Goal: Task Accomplishment & Management: Manage account settings

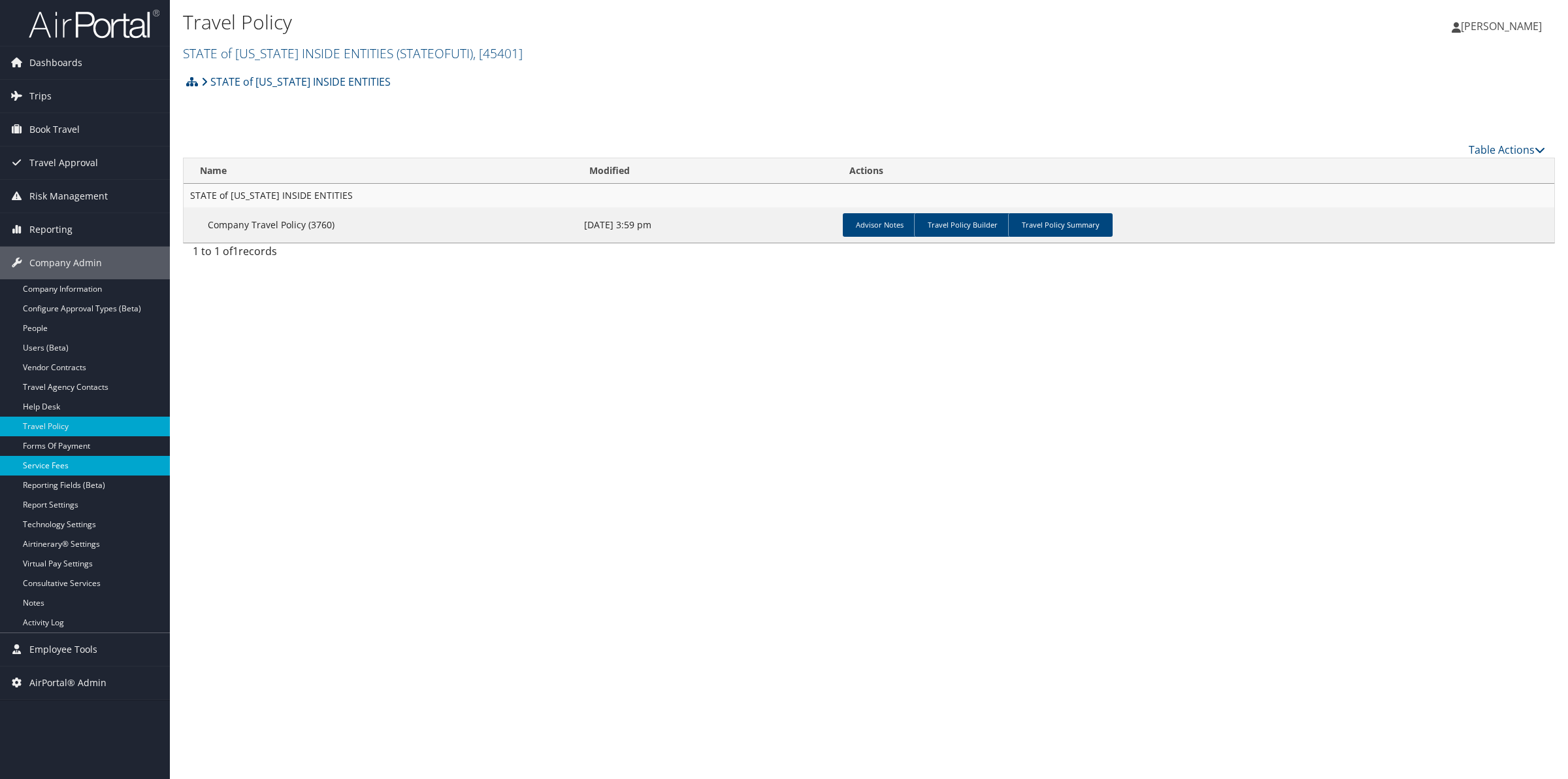
click at [53, 468] on link "Service Fees" at bounding box center [85, 465] width 170 height 20
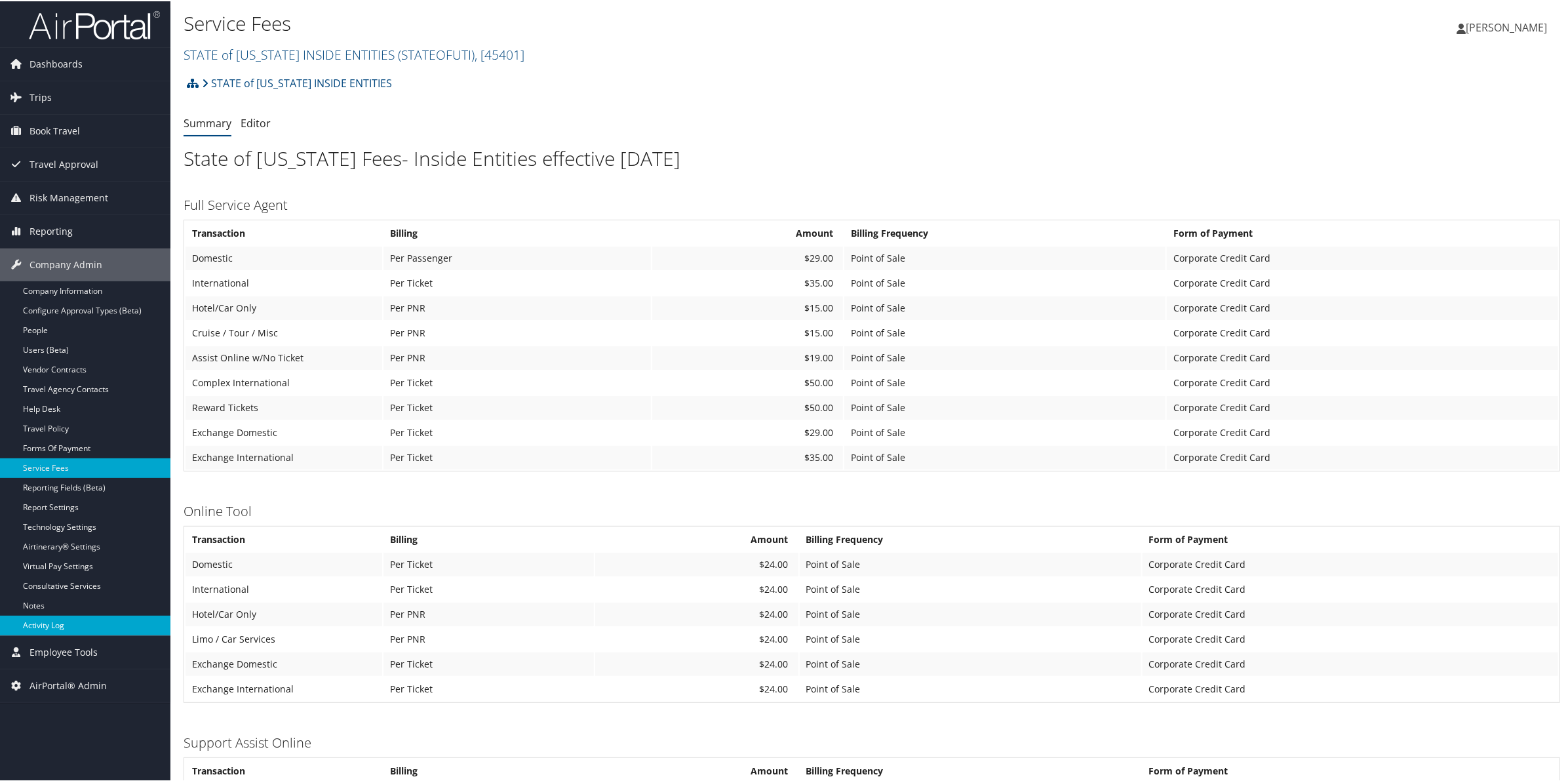
click at [73, 622] on link "Activity Log" at bounding box center [85, 624] width 170 height 20
click at [51, 624] on link "Activity Log" at bounding box center [85, 624] width 170 height 20
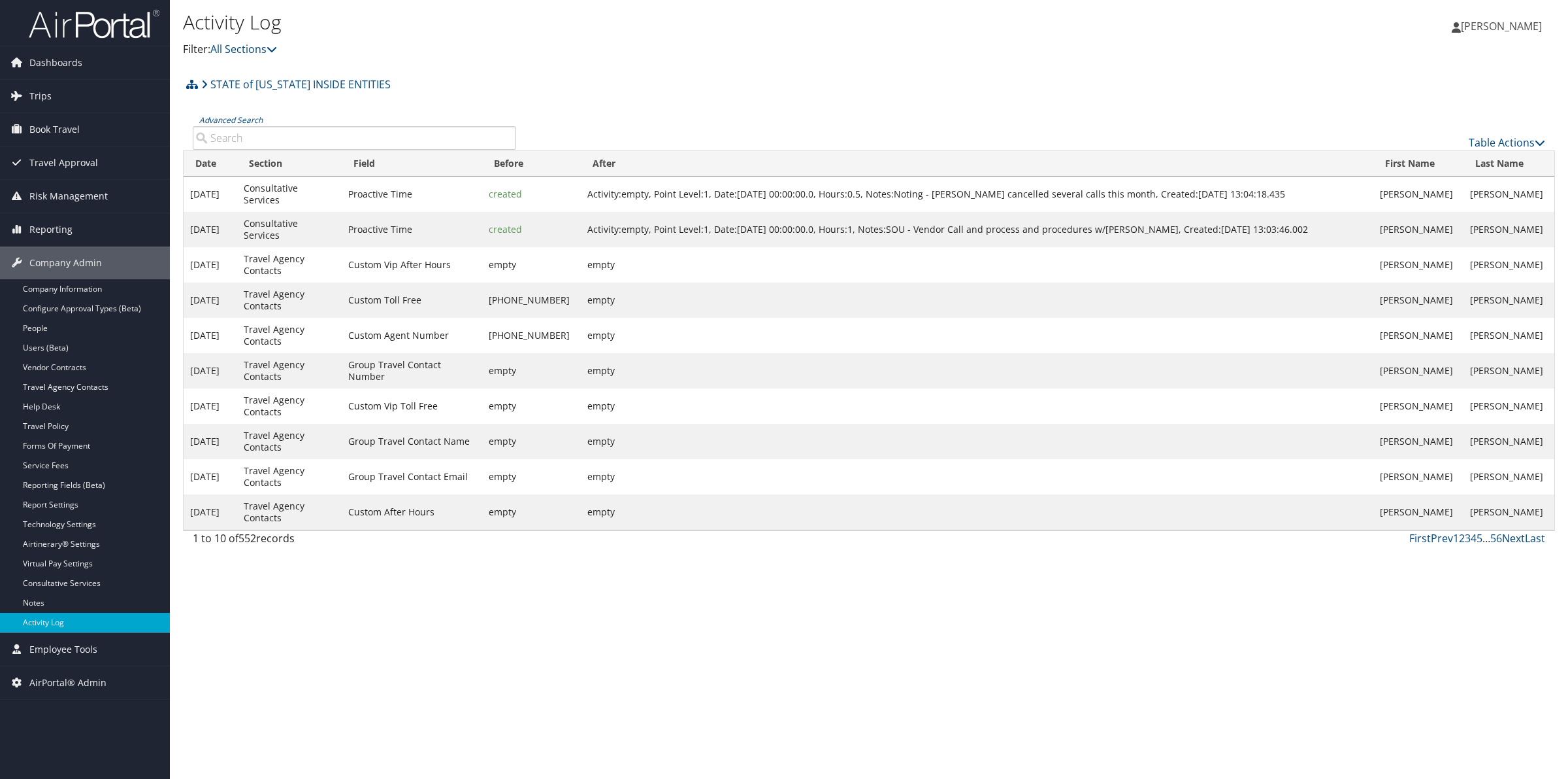
click at [1511, 545] on link "Next" at bounding box center [1513, 538] width 23 height 14
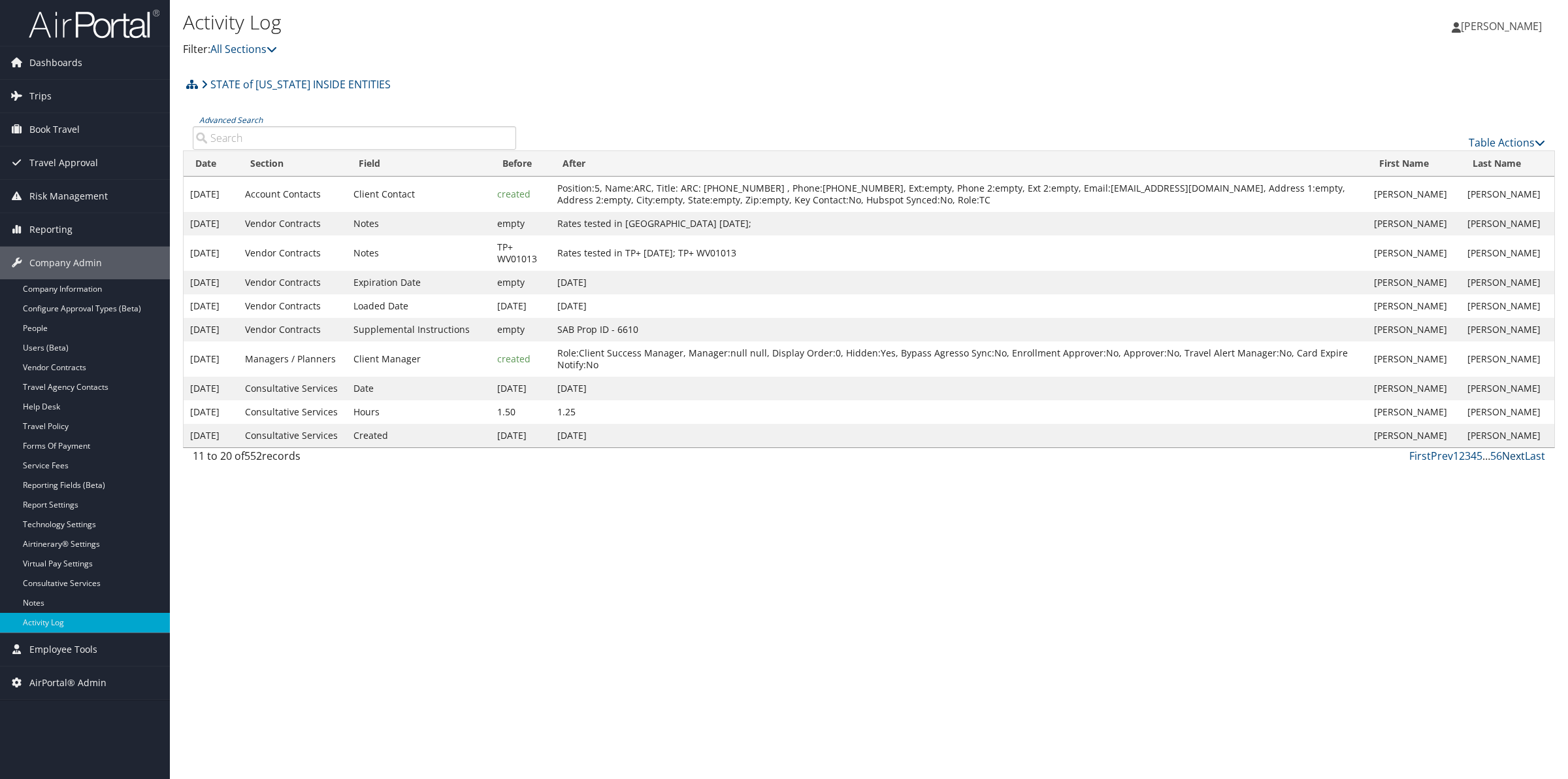
click at [1511, 463] on link "Next" at bounding box center [1513, 455] width 23 height 14
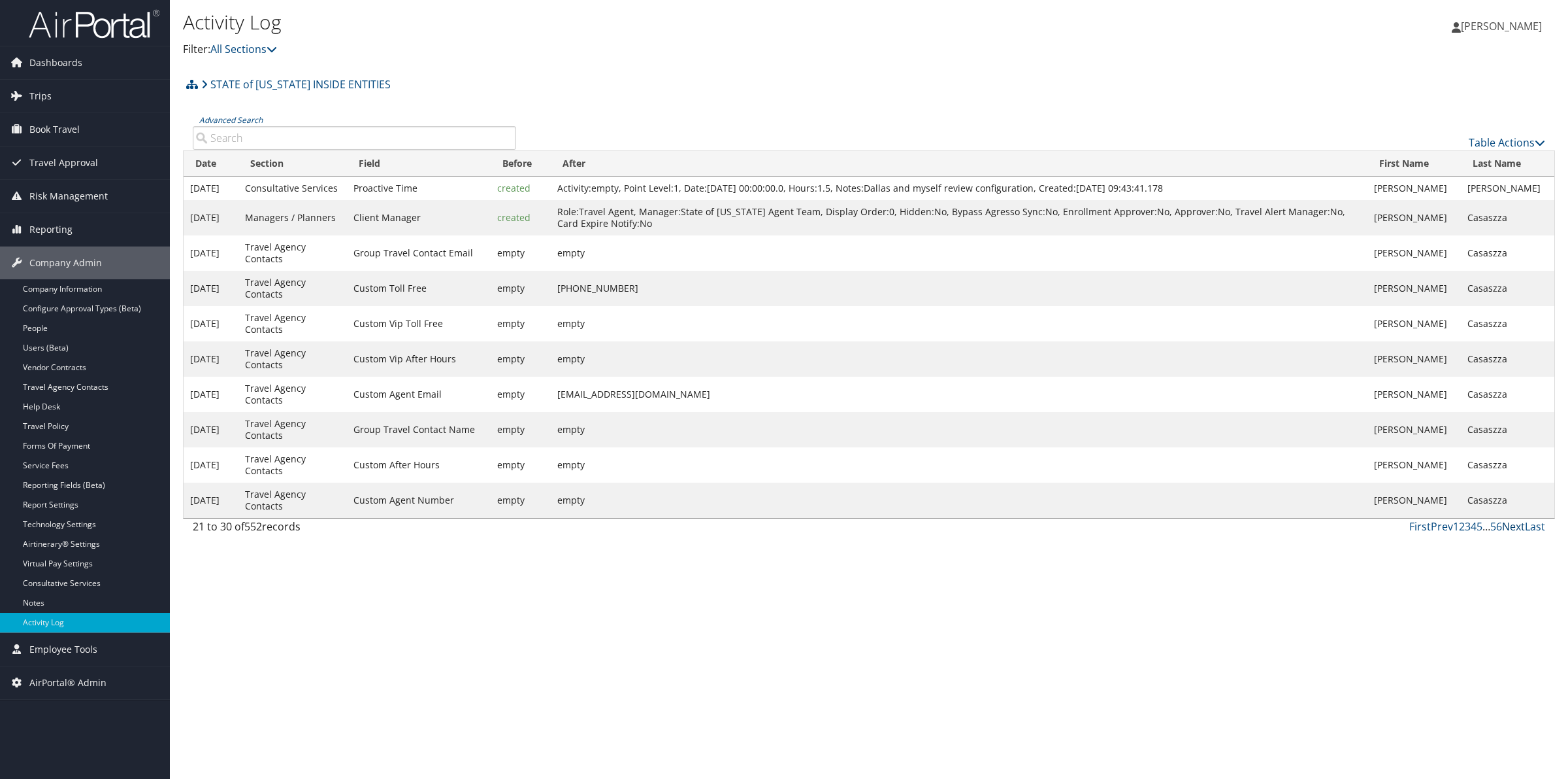
click at [1511, 534] on link "Next" at bounding box center [1513, 526] width 23 height 14
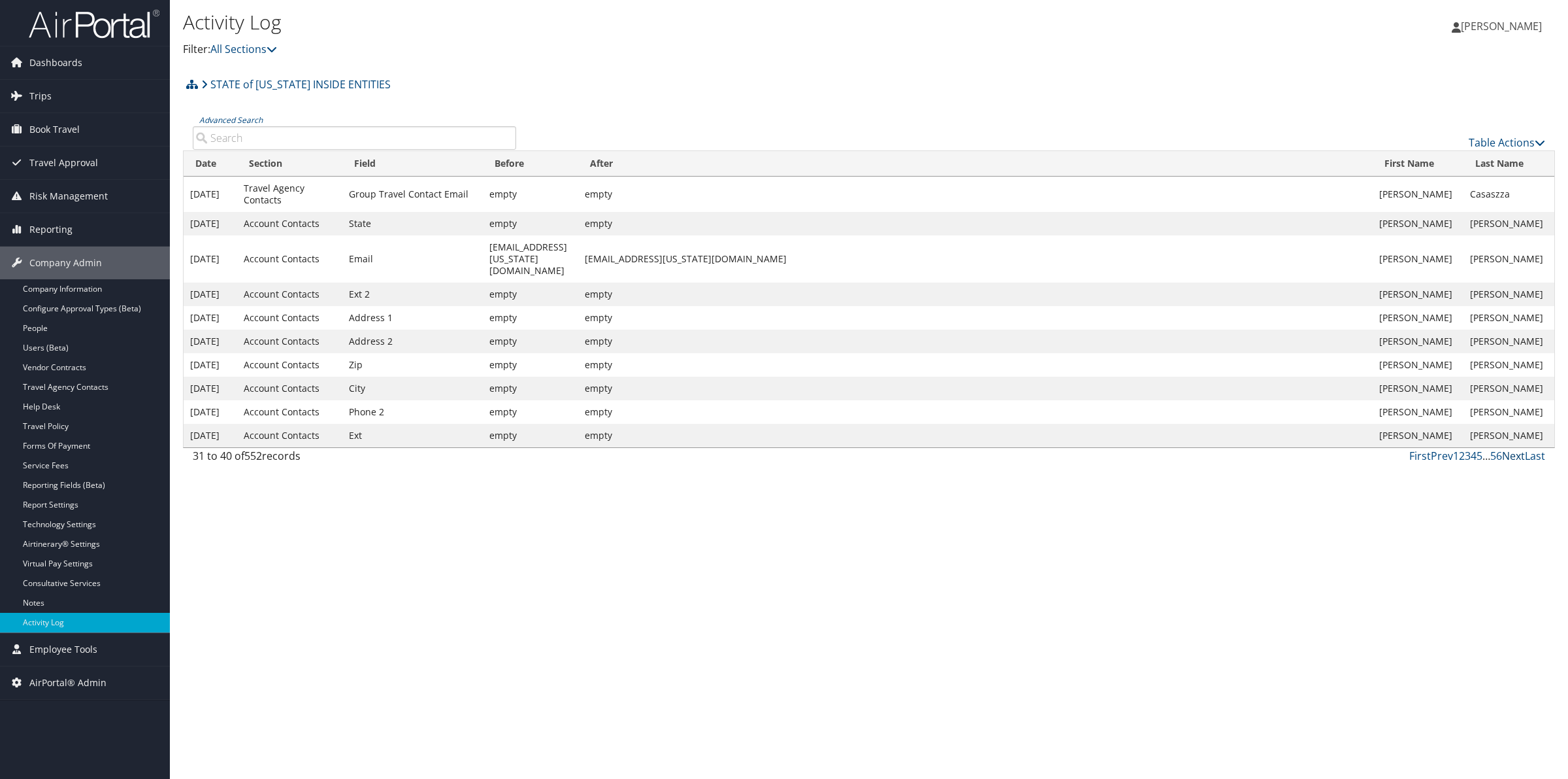
click at [1510, 463] on link "Next" at bounding box center [1513, 455] width 23 height 14
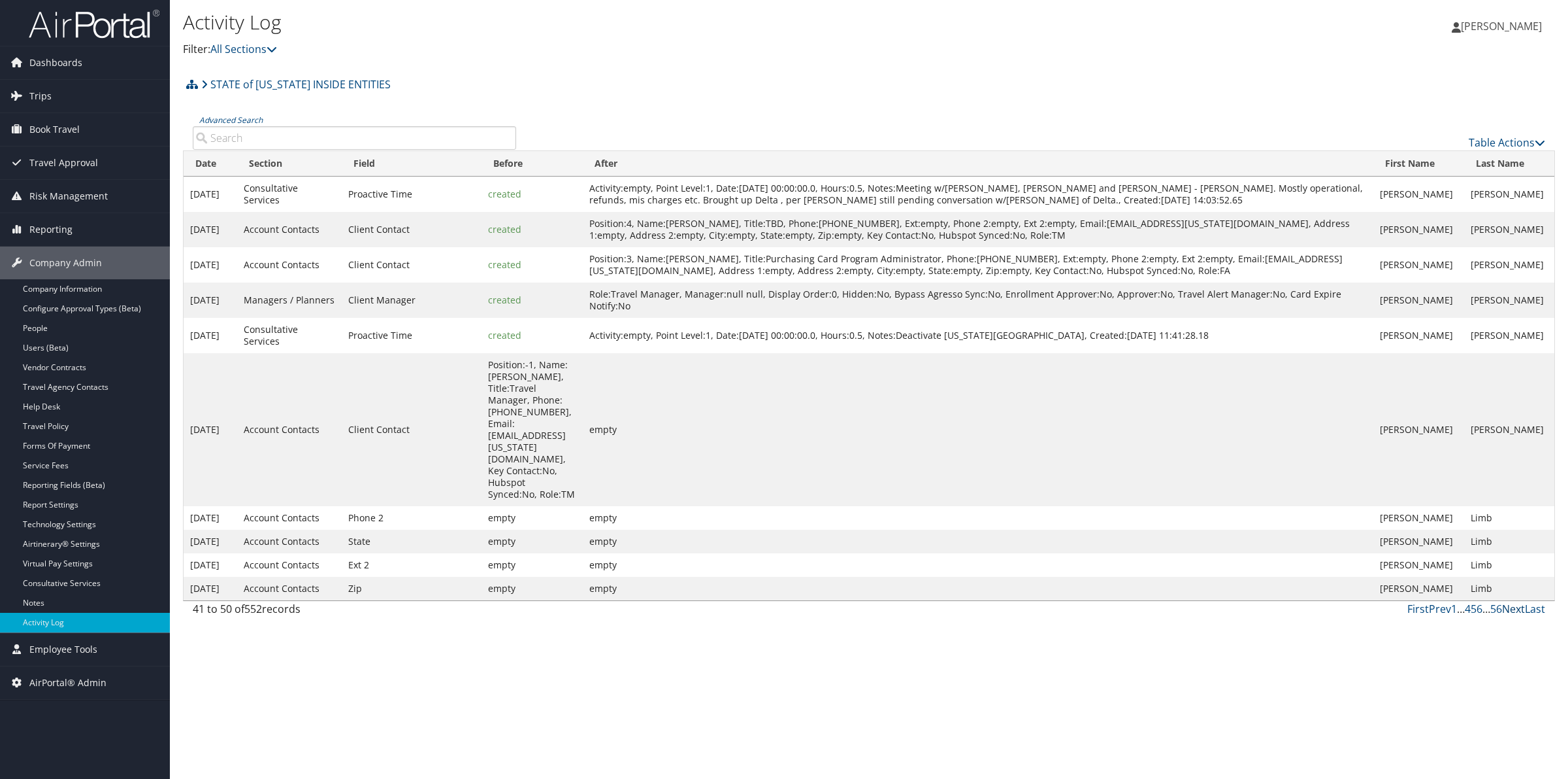
click at [1511, 602] on link "Next" at bounding box center [1513, 608] width 23 height 14
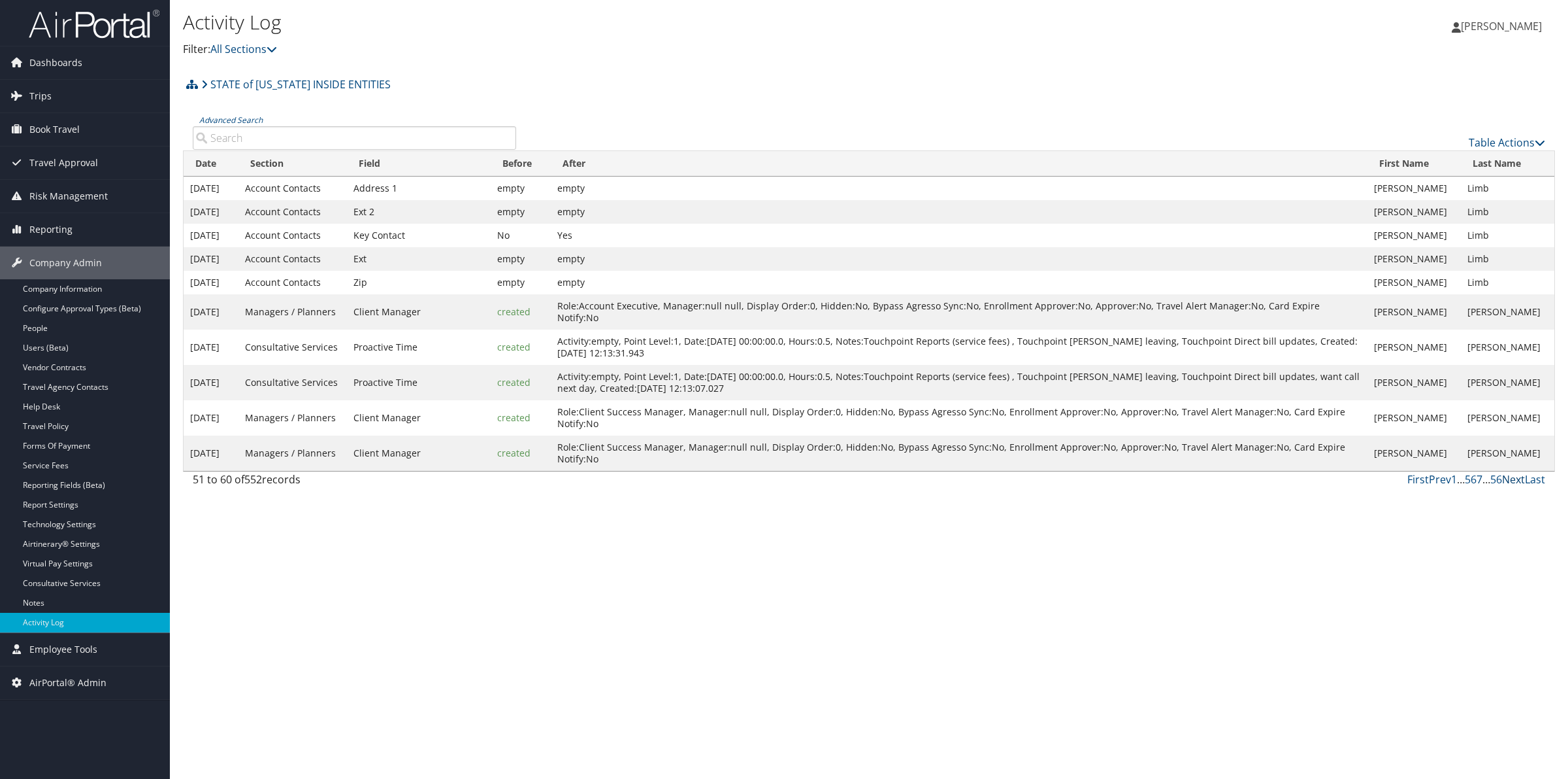
click at [1514, 487] on link "Next" at bounding box center [1513, 479] width 23 height 14
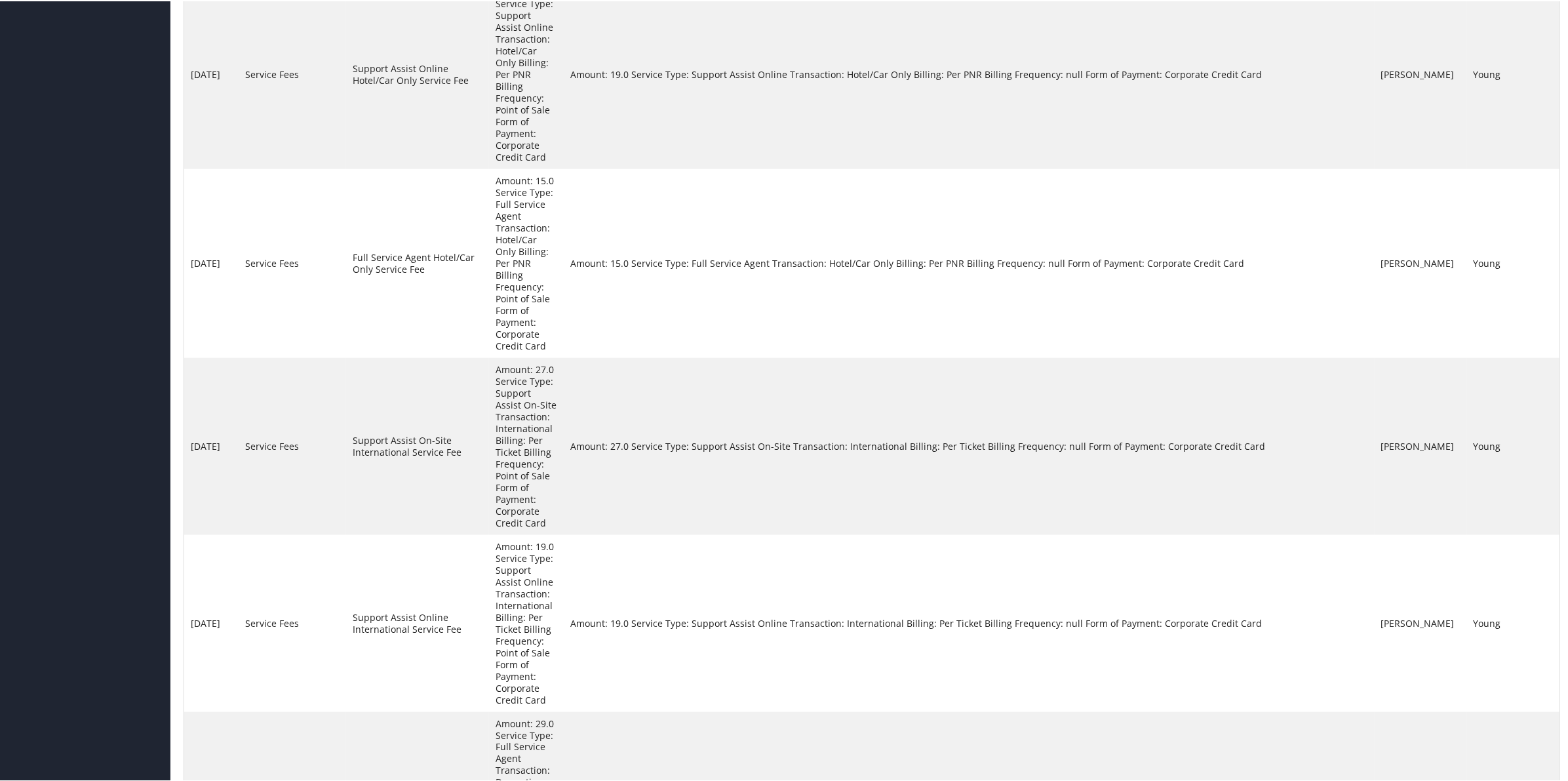
scroll to position [942, 0]
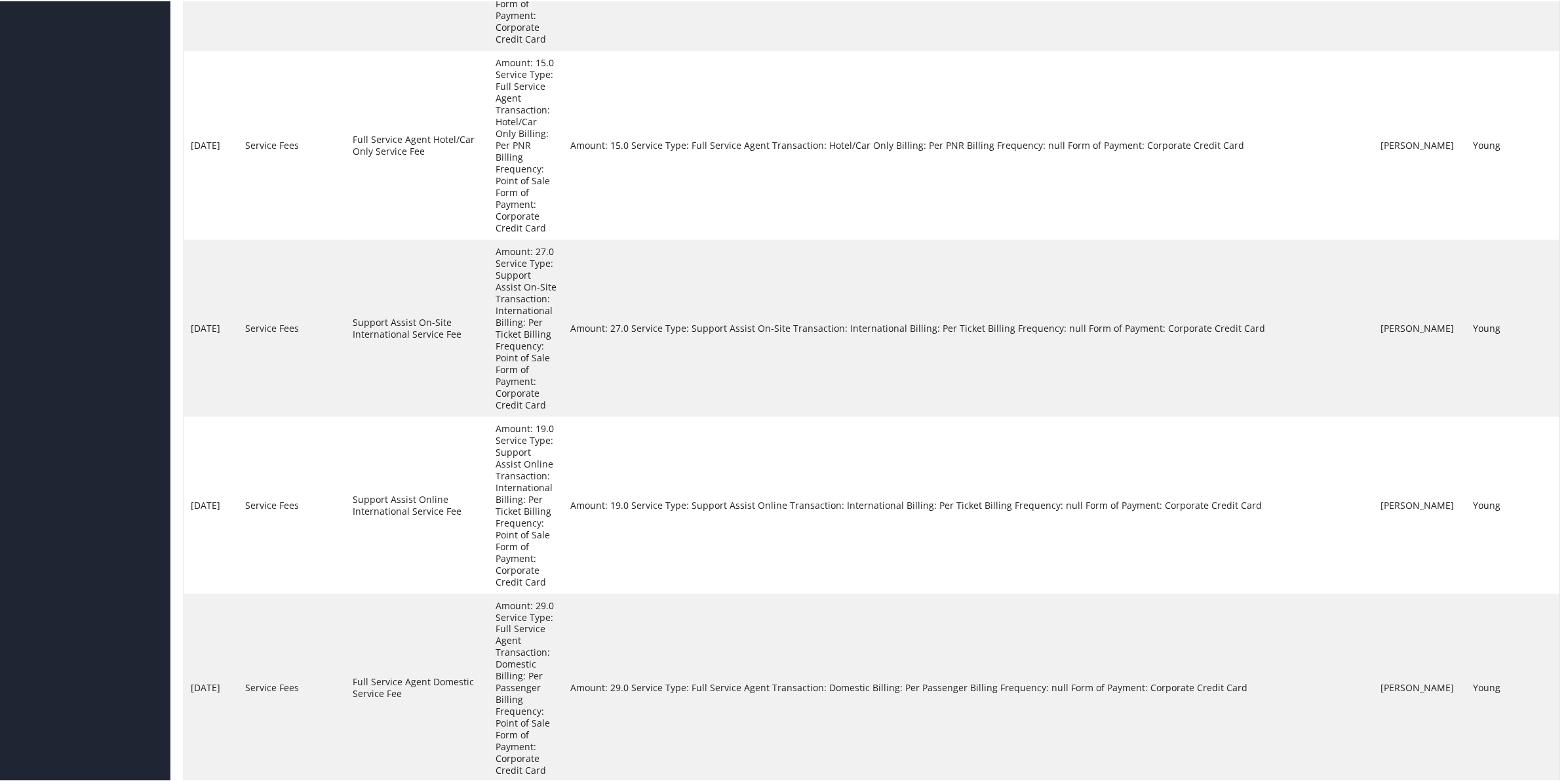
click at [1511, 780] on link "Next" at bounding box center [1518, 789] width 23 height 14
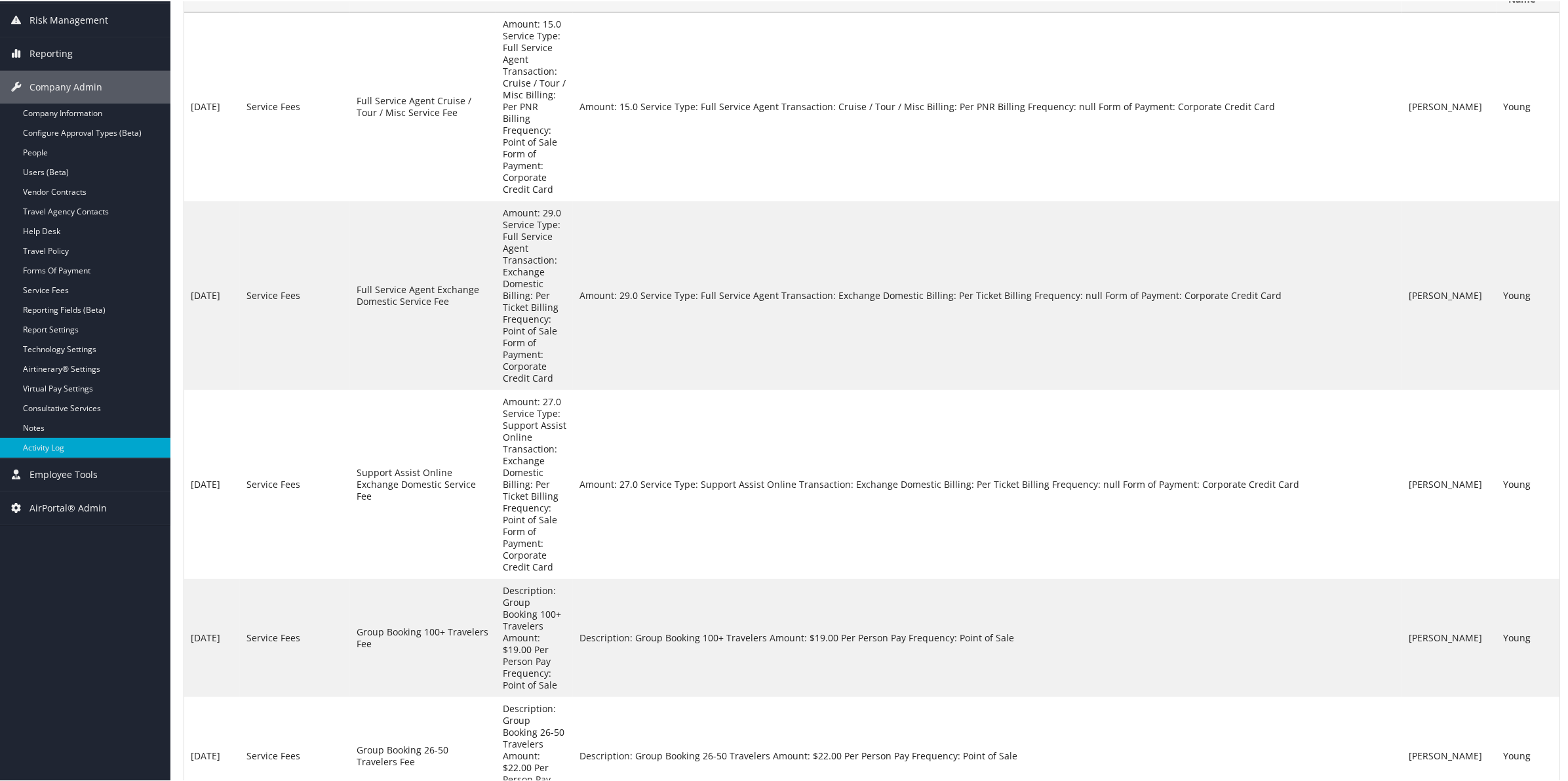
scroll to position [0, 0]
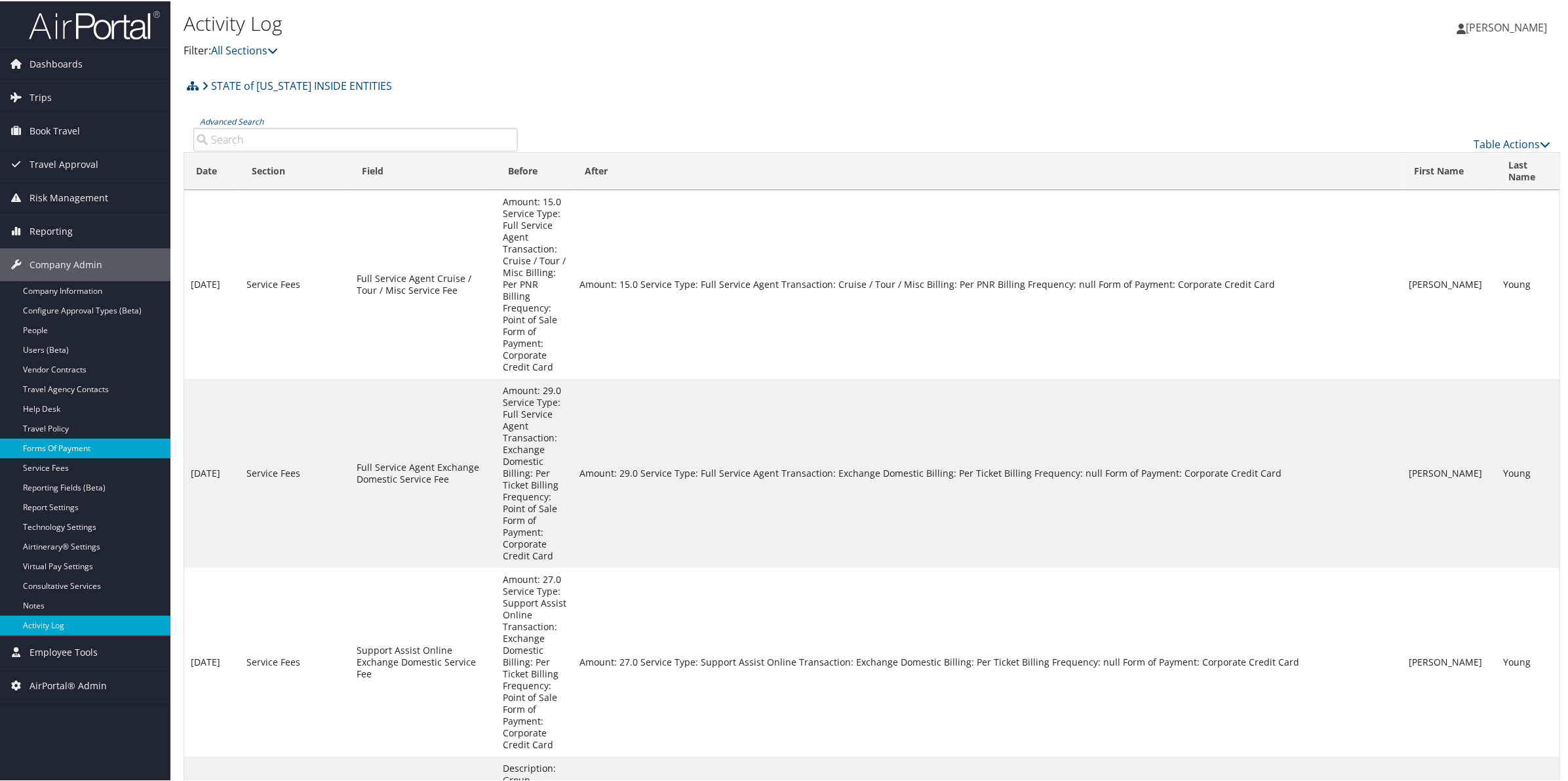
click at [85, 451] on link "Forms Of Payment" at bounding box center [85, 447] width 170 height 20
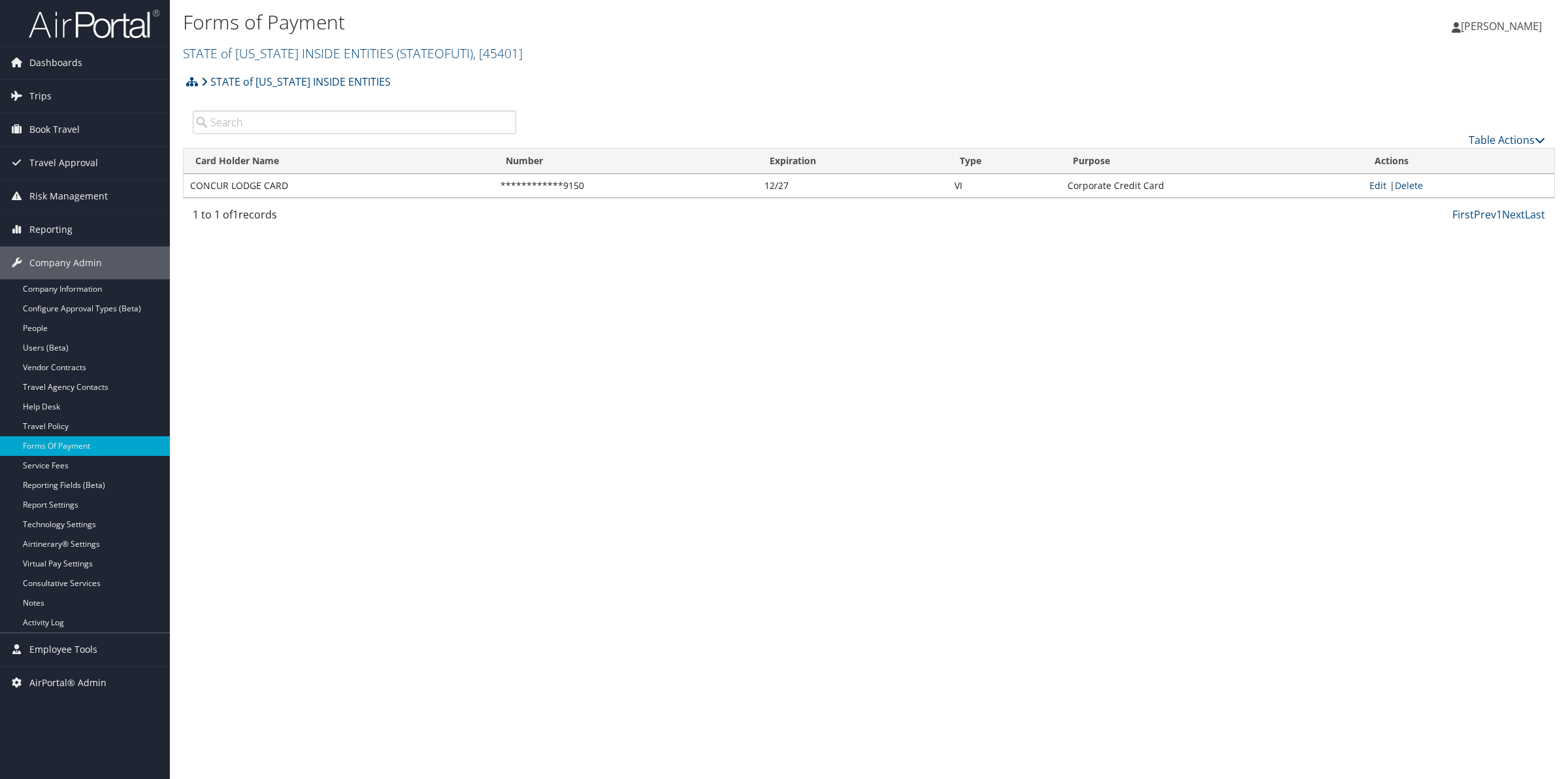
click at [1383, 186] on link "Edit" at bounding box center [1378, 186] width 17 height 12
select select "2"
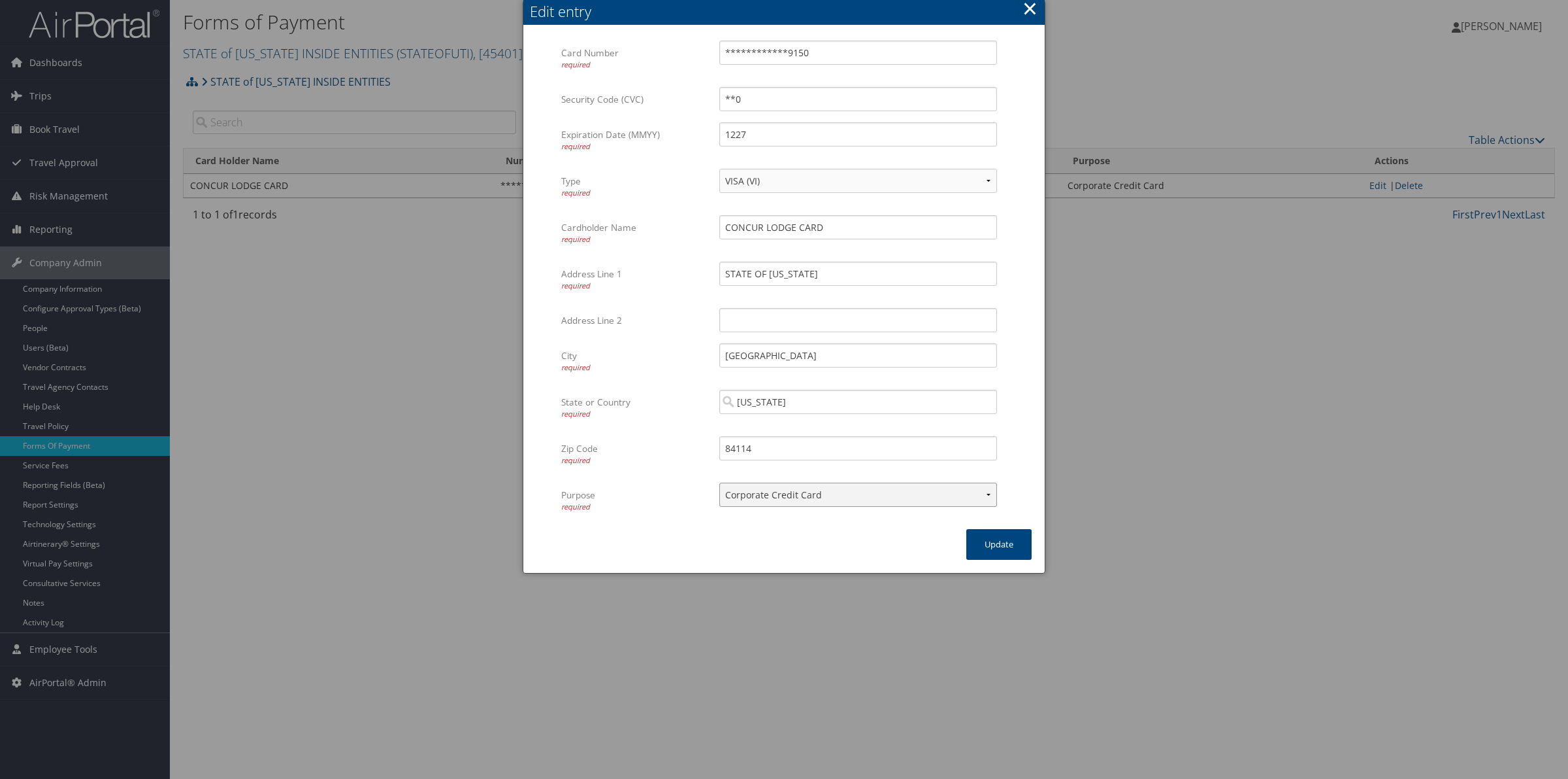
click at [988, 495] on select "ACH Transfer Cash / Check (AR) Corporate Credit Card Ghost Credit Card Hotel Gu…" at bounding box center [858, 494] width 278 height 24
click at [1031, 7] on button "×" at bounding box center [1030, 8] width 15 height 26
